Goal: Book appointment/travel/reservation

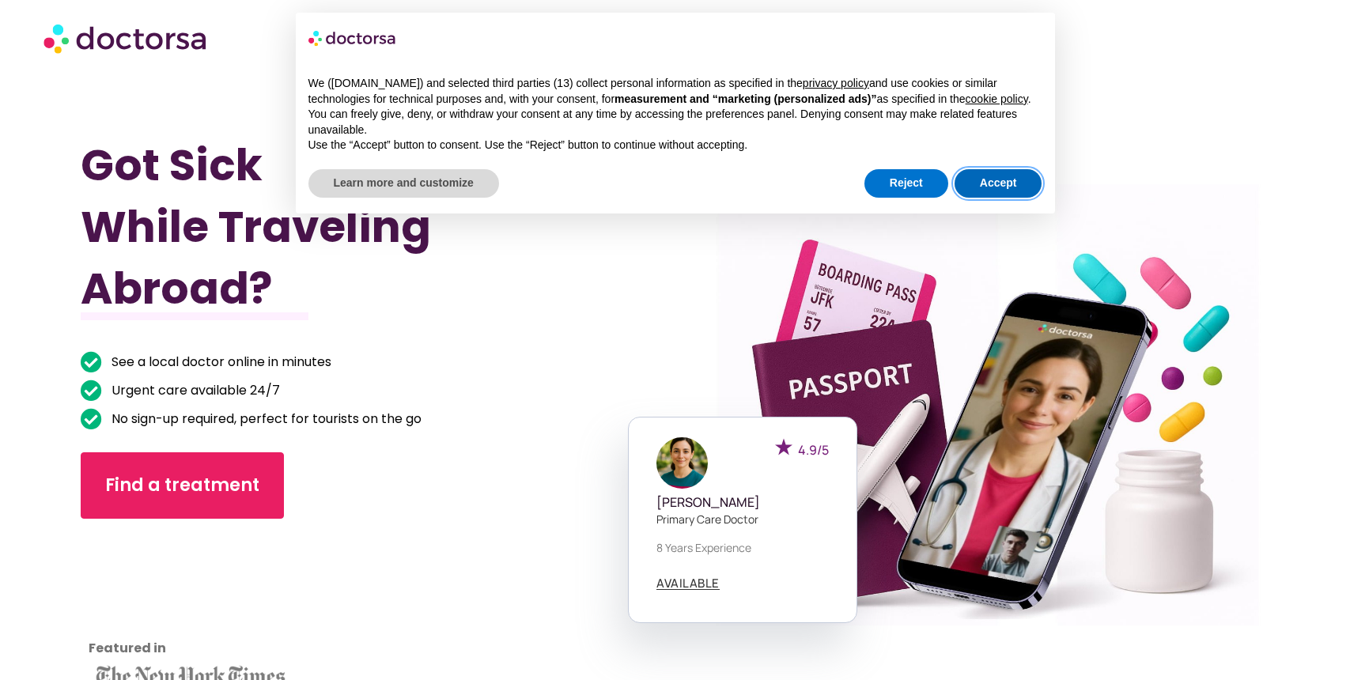
click at [1015, 197] on button "Accept" at bounding box center [999, 183] width 88 height 28
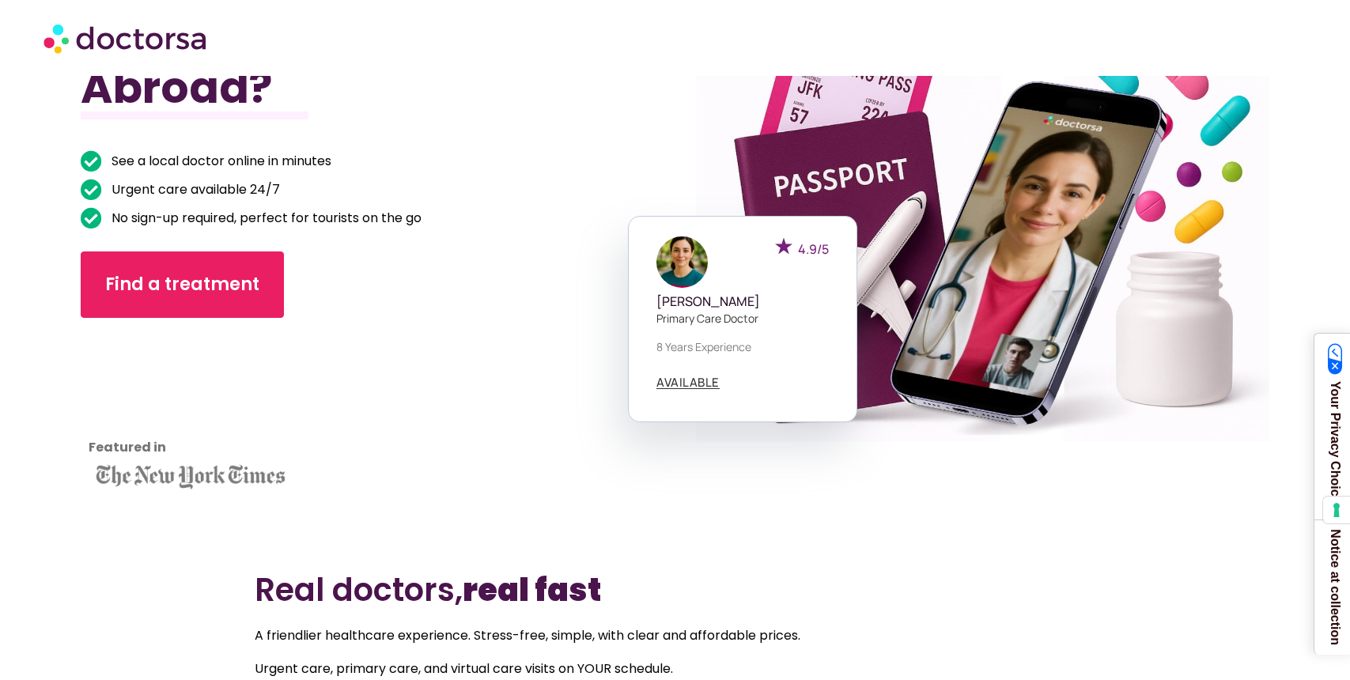
scroll to position [203, 0]
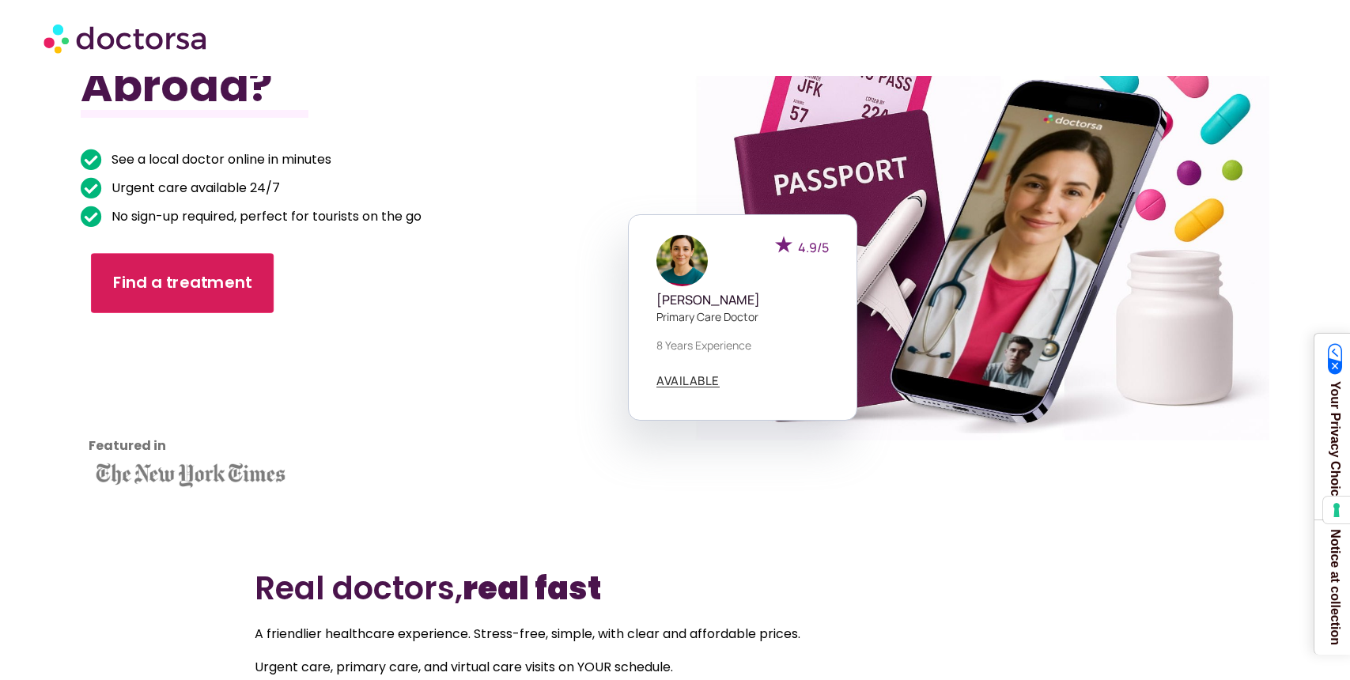
click at [209, 286] on span "Find a treatment" at bounding box center [182, 282] width 139 height 23
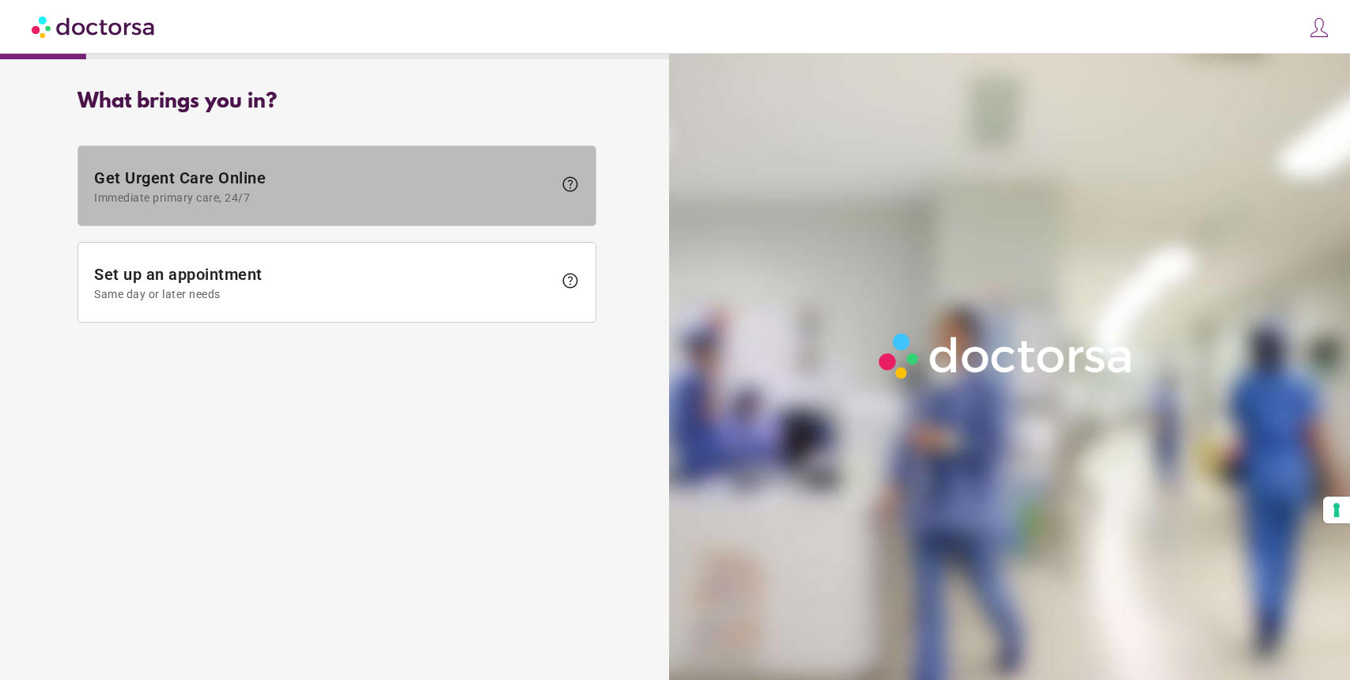
click at [432, 204] on span at bounding box center [336, 185] width 517 height 79
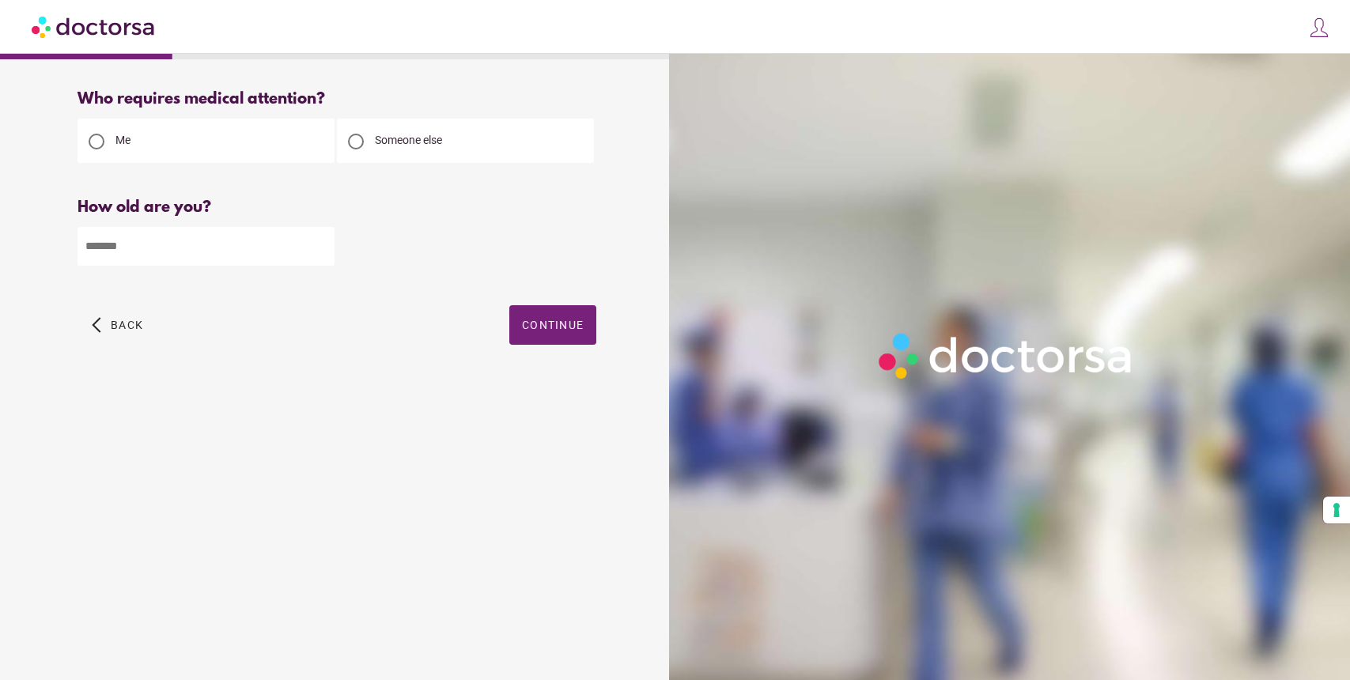
click at [193, 259] on input "number" at bounding box center [206, 246] width 257 height 39
type input "**"
click at [540, 337] on span "button" at bounding box center [552, 325] width 87 height 40
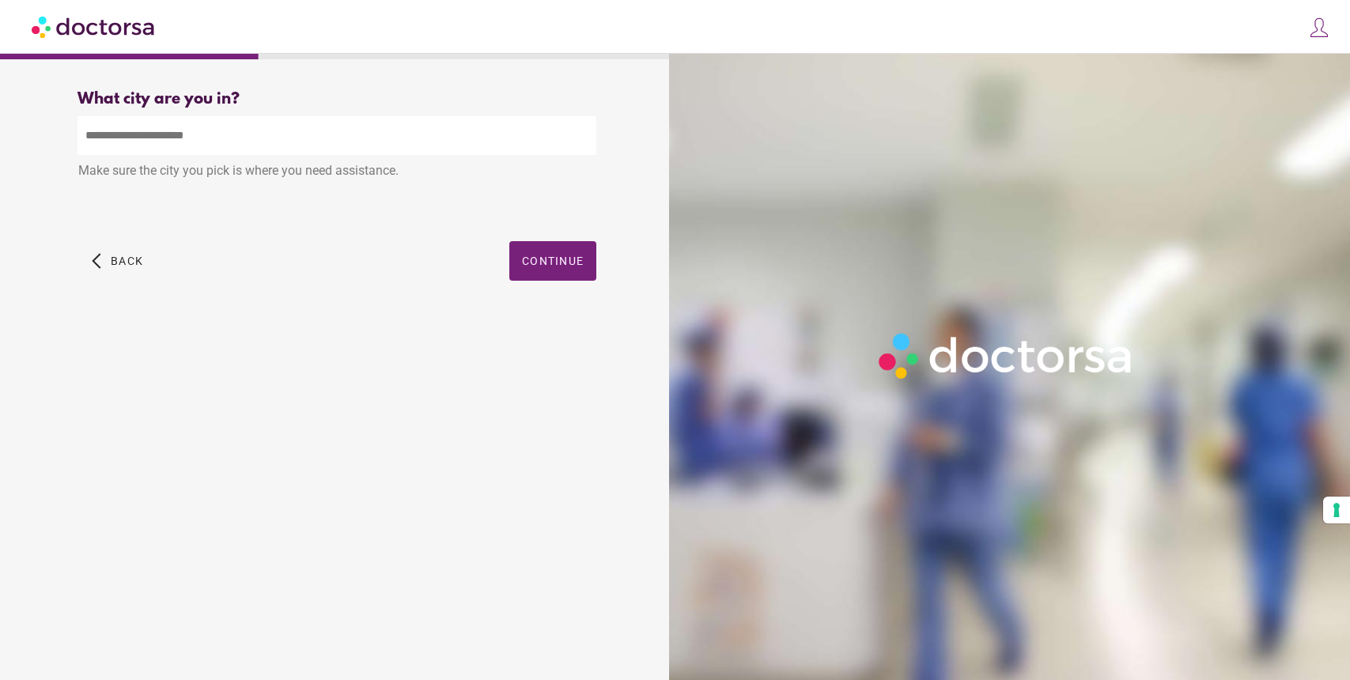
click at [348, 141] on input "text" at bounding box center [337, 135] width 519 height 39
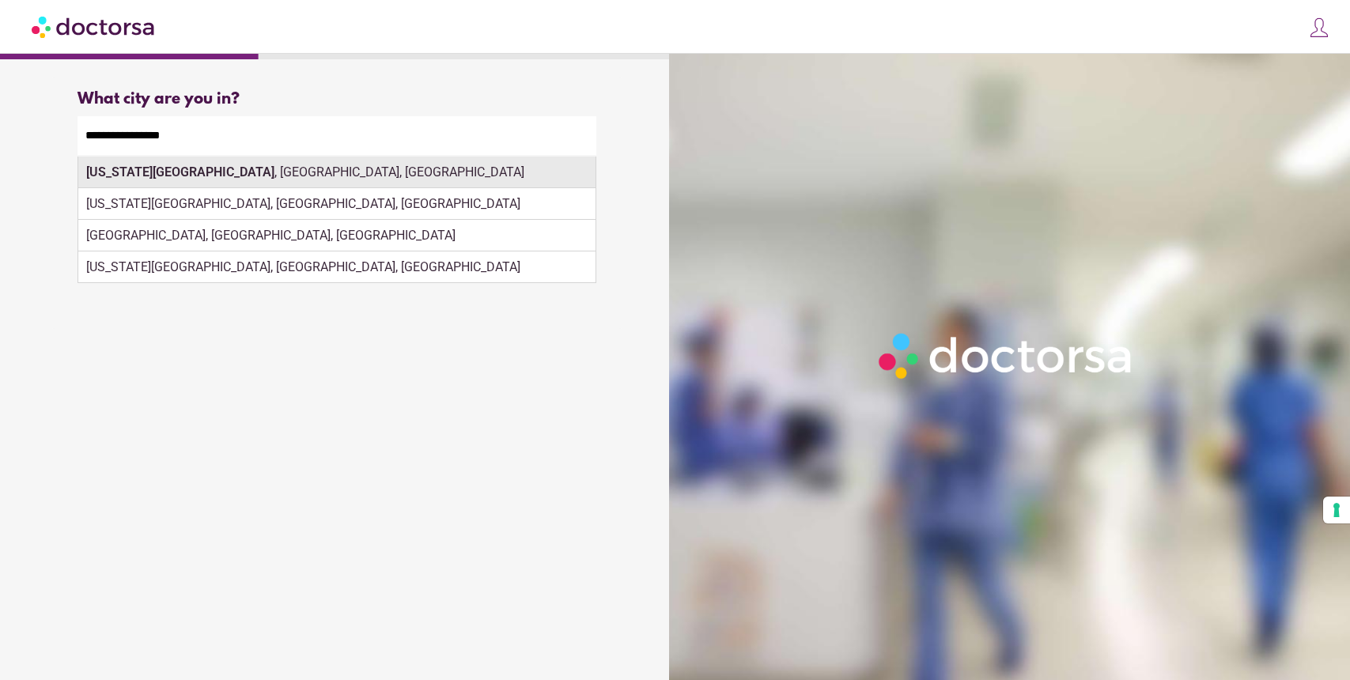
click at [347, 178] on div "Colorado Springs , CO, USA" at bounding box center [336, 173] width 517 height 32
type input "**********"
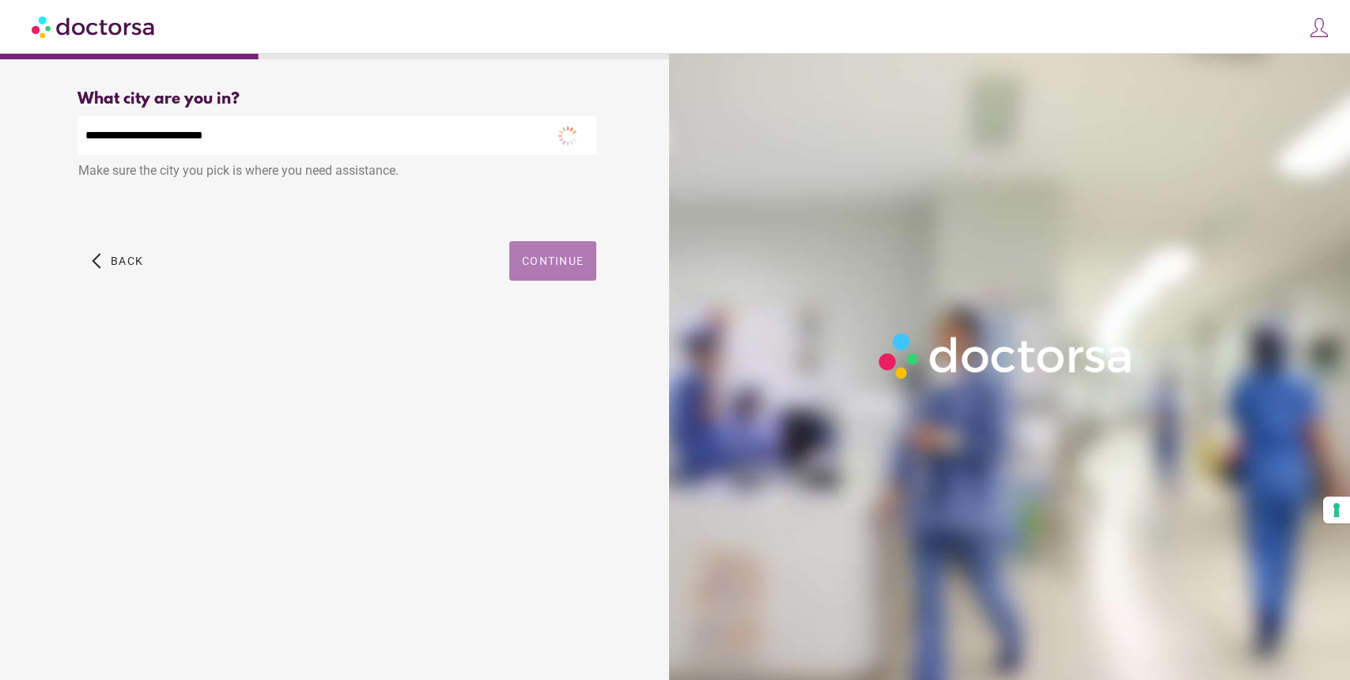
click at [540, 263] on span "Continue" at bounding box center [553, 261] width 62 height 13
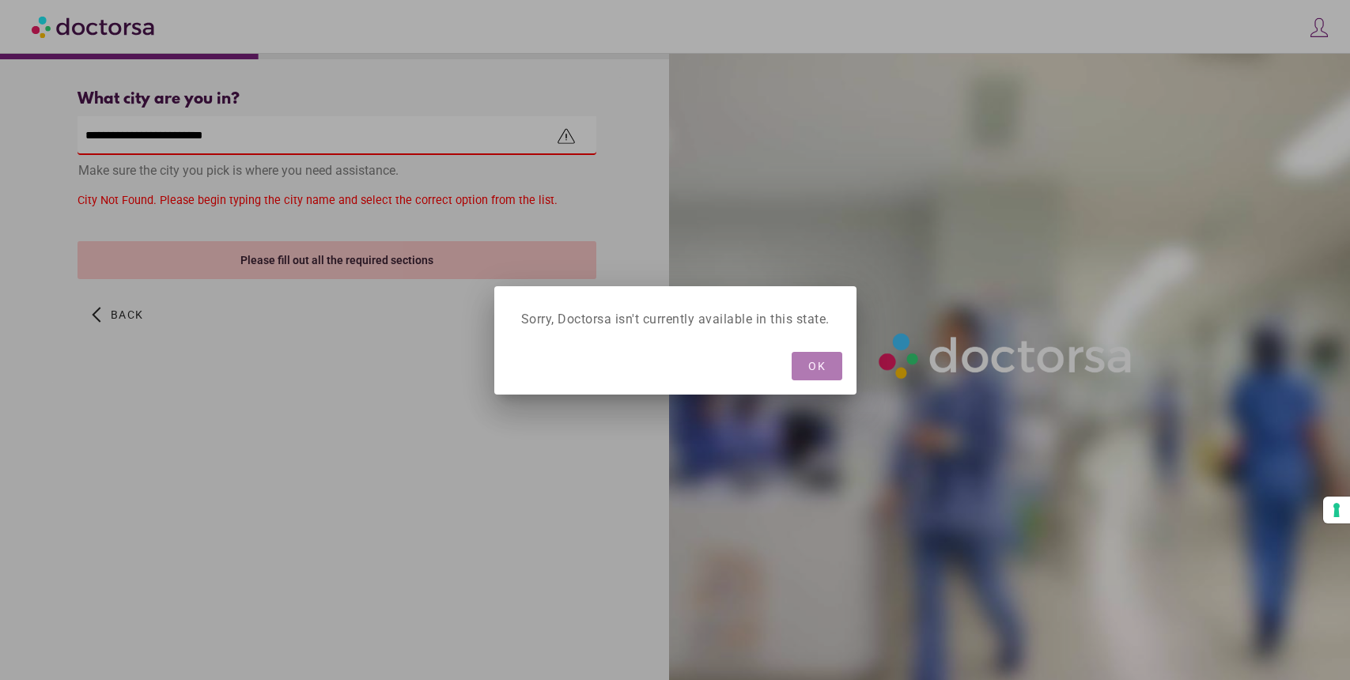
click at [819, 369] on span "OK" at bounding box center [817, 366] width 17 height 13
